Goal: Information Seeking & Learning: Find specific fact

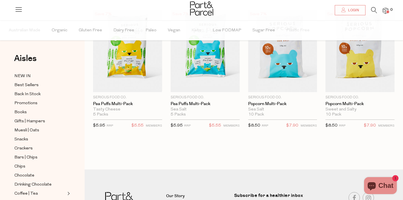
scroll to position [52, 0]
click at [377, 9] on li "0" at bounding box center [382, 11] width 11 height 8
click at [375, 10] on icon at bounding box center [374, 10] width 6 height 6
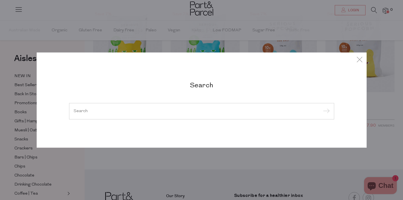
paste input "Hilbilby Cultured Food."
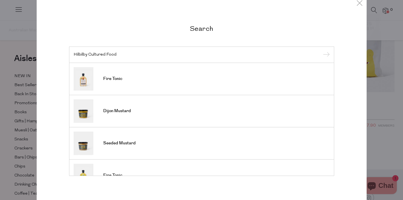
type input "Hilbilby Cultured Food"
click at [321, 51] on input "submit" at bounding box center [325, 55] width 8 height 8
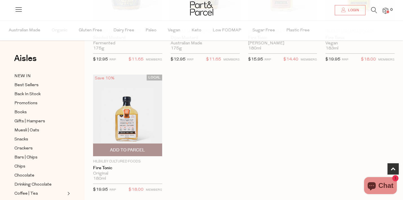
scroll to position [120, 0]
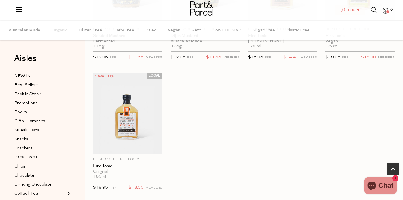
click at [376, 10] on icon at bounding box center [374, 10] width 6 height 6
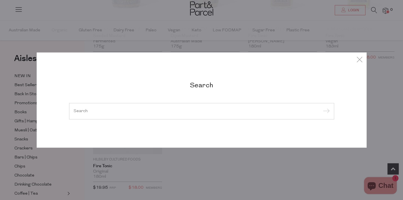
paste input "Zeally Bay Sourdough."
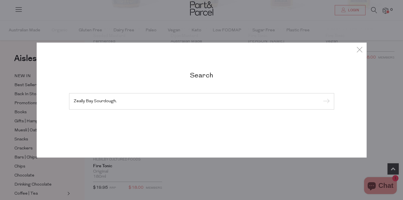
type input "Zeally Bay Sourdough."
click at [321, 97] on input "submit" at bounding box center [325, 101] width 8 height 8
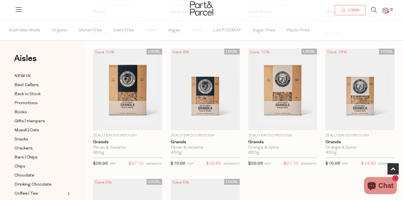
scroll to position [146, 0]
